Goal: Find specific page/section

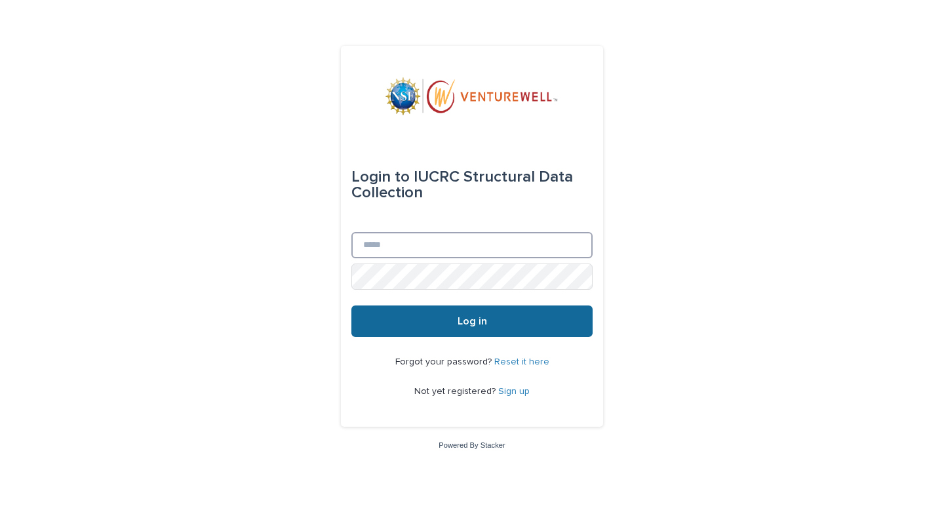
type input "**********"
click at [455, 317] on button "Log in" at bounding box center [471, 320] width 241 height 31
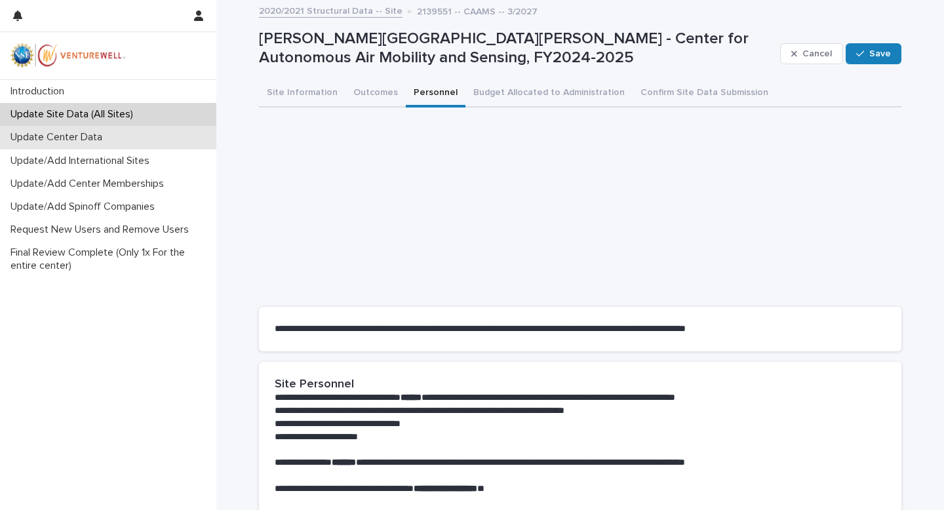
click at [52, 136] on p "Update Center Data" at bounding box center [58, 137] width 107 height 12
